Goal: Information Seeking & Learning: Check status

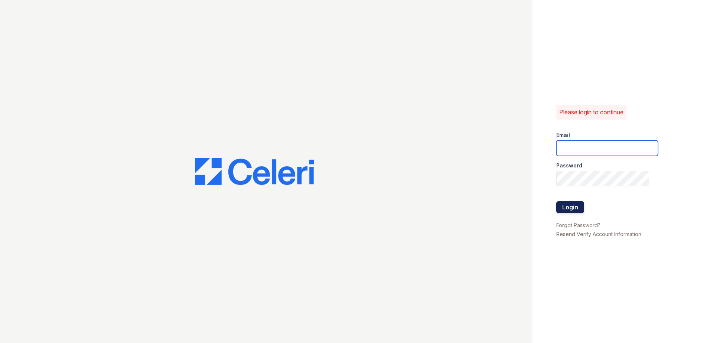
type input "[EMAIL_ADDRESS][DOMAIN_NAME]"
click at [573, 206] on button "Login" at bounding box center [570, 207] width 28 height 12
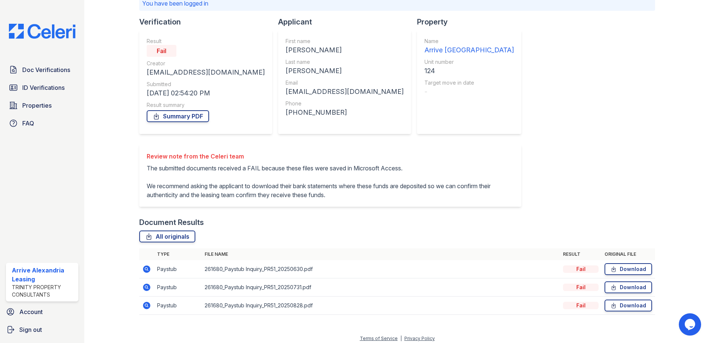
scroll to position [64, 0]
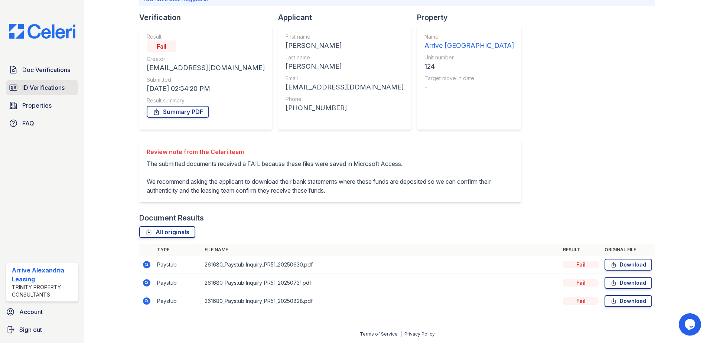
drag, startPoint x: 54, startPoint y: 97, endPoint x: 53, endPoint y: 93, distance: 3.9
click at [54, 97] on div "Doc Verifications ID Verifications Properties FAQ" at bounding box center [42, 96] width 78 height 68
click at [52, 91] on span "ID Verifications" at bounding box center [43, 87] width 42 height 9
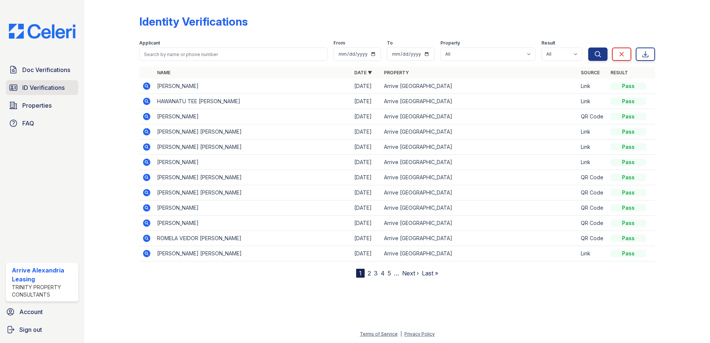
click at [28, 88] on span "ID Verifications" at bounding box center [43, 87] width 42 height 9
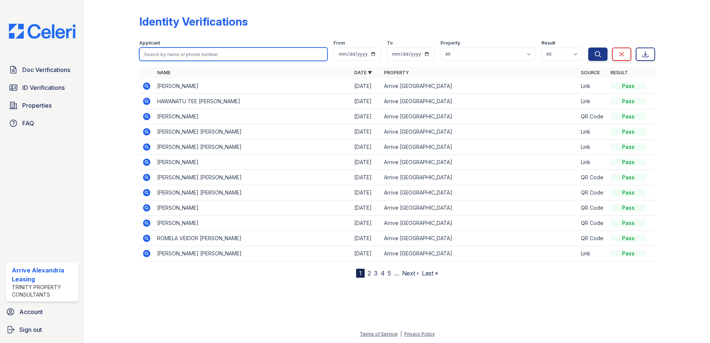
click at [157, 51] on input "search" at bounding box center [233, 54] width 188 height 13
type input "pagaduan"
click at [588, 48] on button "Search" at bounding box center [597, 54] width 19 height 13
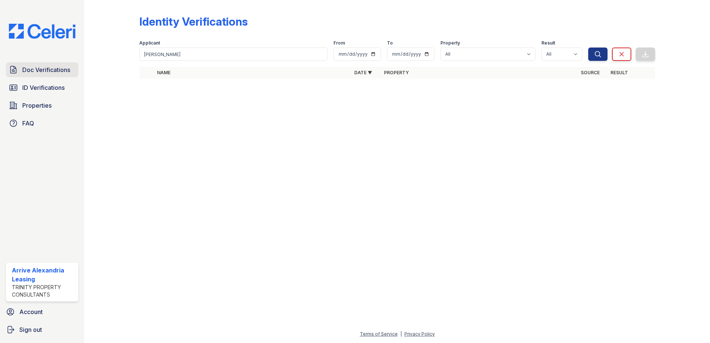
click at [30, 71] on span "Doc Verifications" at bounding box center [46, 69] width 48 height 9
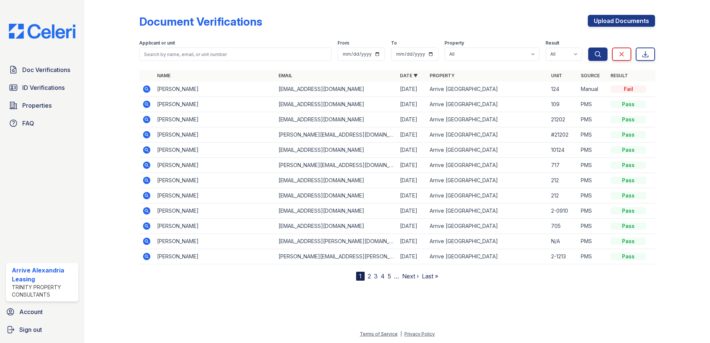
click at [148, 89] on icon at bounding box center [146, 89] width 9 height 9
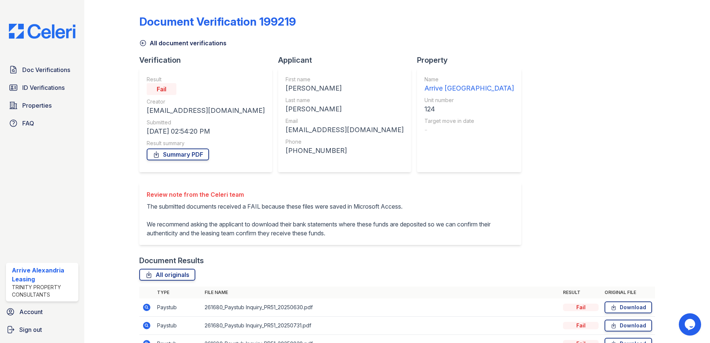
scroll to position [37, 0]
